Goal: Register for event/course

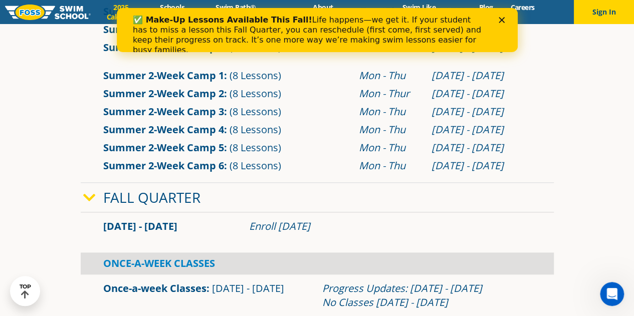
scroll to position [460, 0]
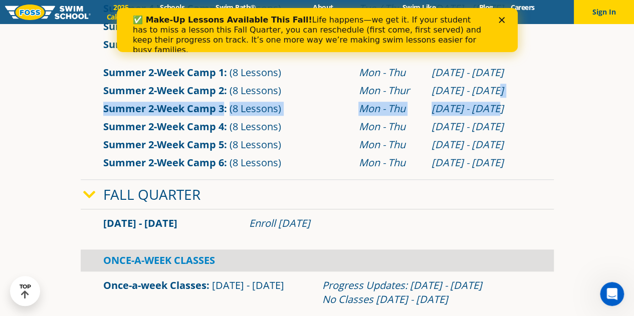
drag, startPoint x: 633, startPoint y: 85, endPoint x: 630, endPoint y: 103, distance: 18.3
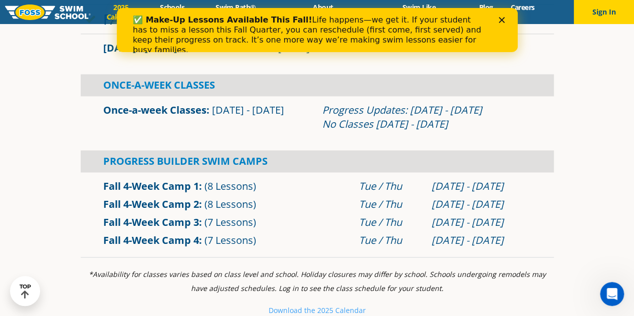
scroll to position [647, 0]
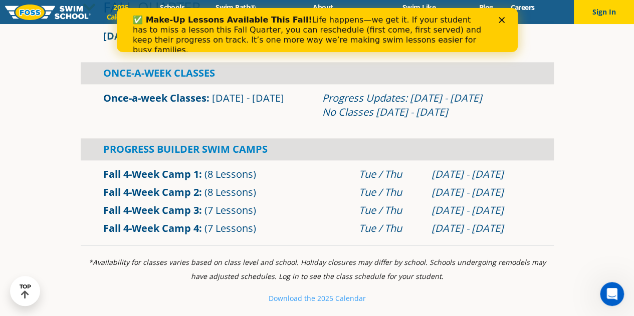
click at [501, 16] on div "✅ Make-Up Lessons Available This Fall! Life happens—we get it. If your student …" at bounding box center [316, 35] width 369 height 46
click at [502, 16] on div "✅ Make-Up Lessons Available This Fall! Life happens—we get it. If your student …" at bounding box center [316, 35] width 401 height 46
click at [500, 19] on polygon "Close" at bounding box center [501, 20] width 6 height 6
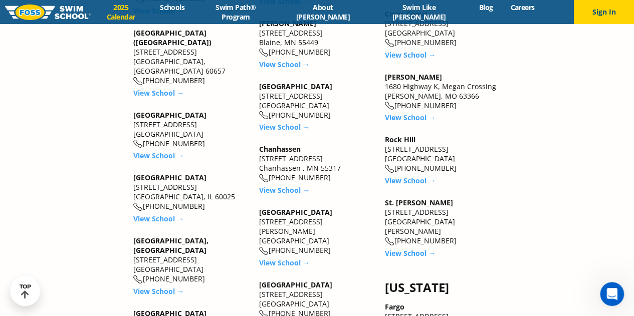
scroll to position [1305, 0]
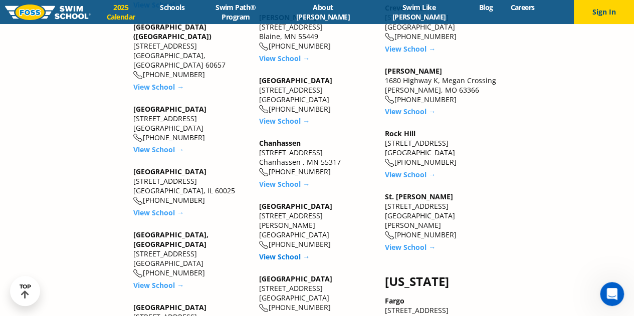
click at [290, 252] on link "View School →" at bounding box center [284, 257] width 51 height 10
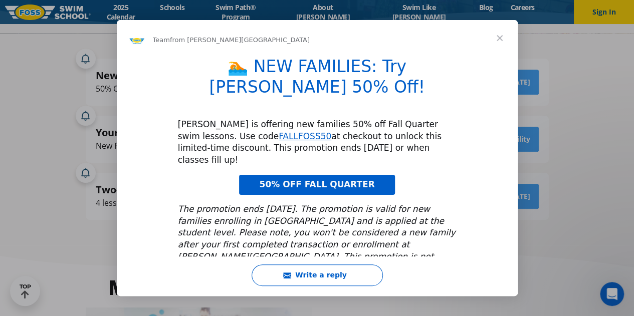
click at [278, 179] on span "50% OFF FALL QUARTER" at bounding box center [316, 184] width 115 height 10
